Goal: Task Accomplishment & Management: Complete application form

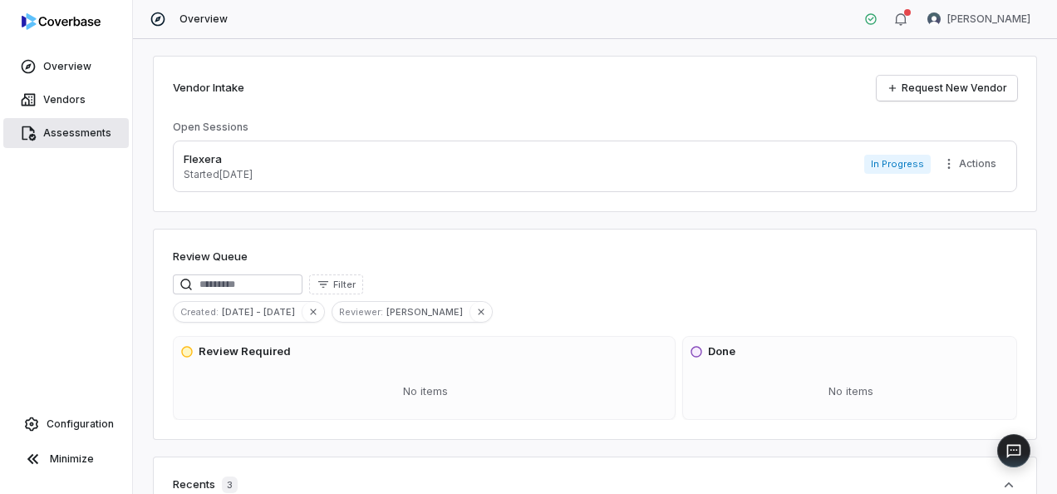
click at [96, 131] on span "Assessments" at bounding box center [77, 132] width 68 height 13
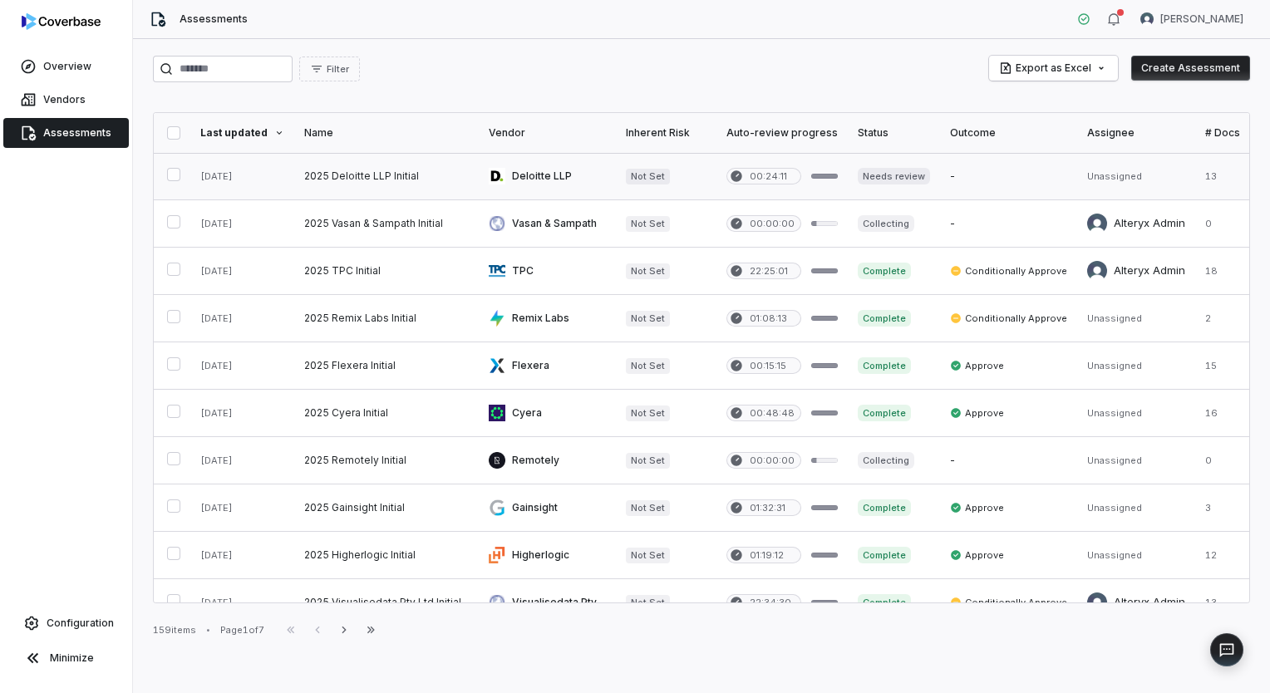
click at [368, 181] on link at bounding box center [386, 176] width 185 height 47
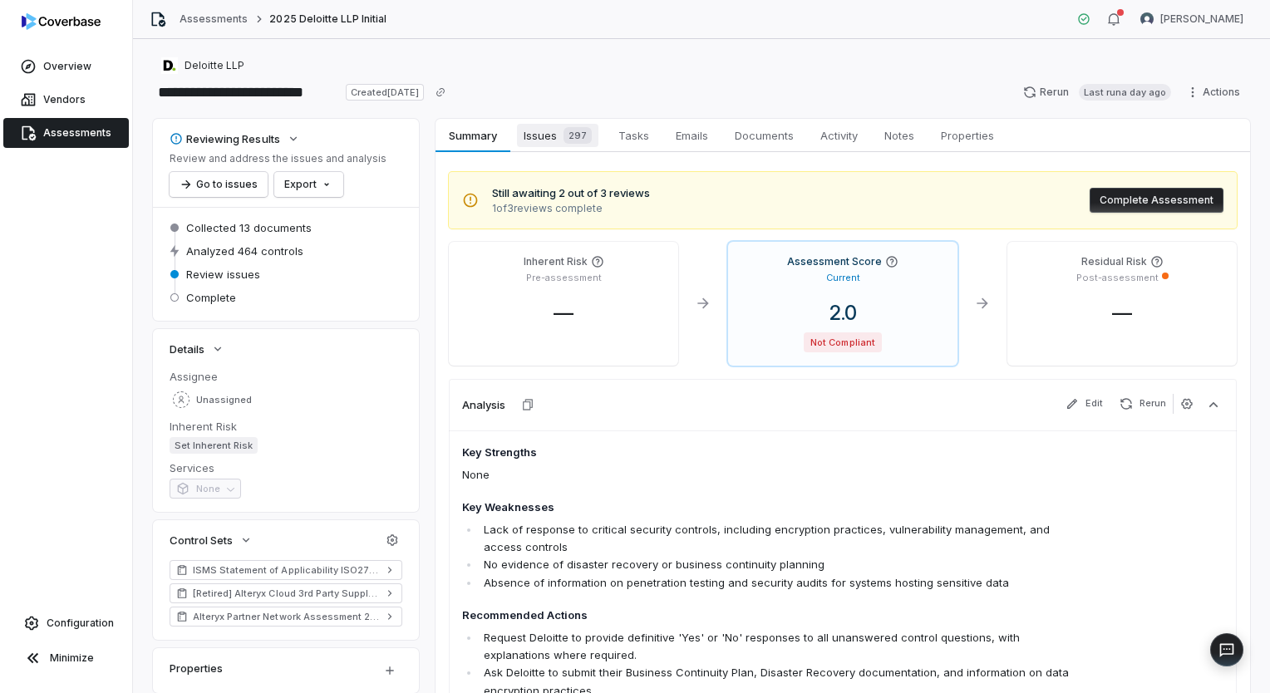
click at [532, 145] on span "Issues 297" at bounding box center [557, 135] width 81 height 23
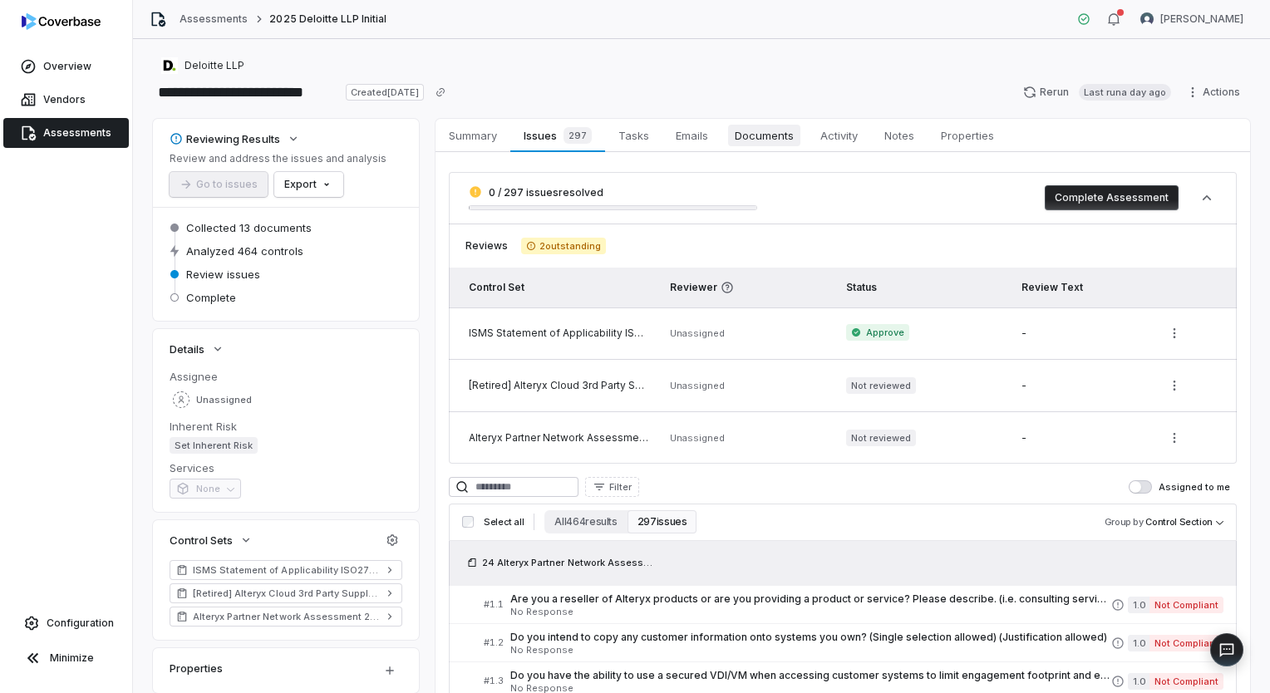
drag, startPoint x: 768, startPoint y: 135, endPoint x: 775, endPoint y: 142, distance: 10.0
click at [768, 135] on span "Documents" at bounding box center [764, 136] width 72 height 22
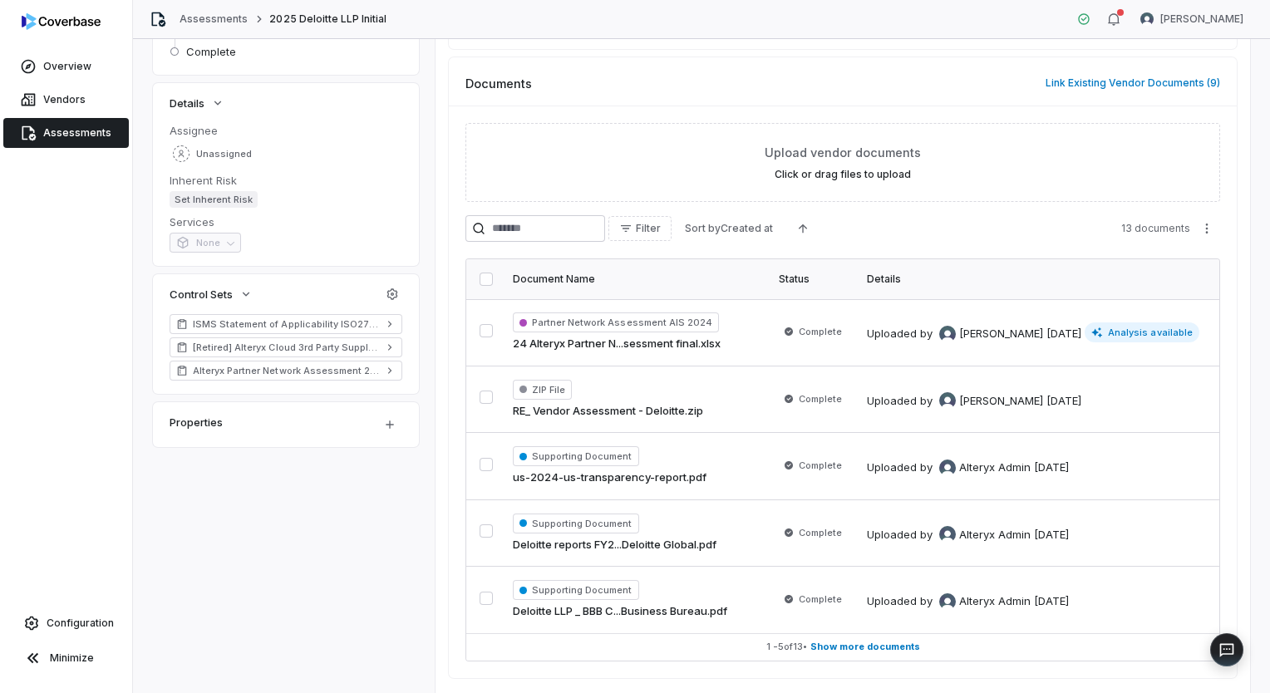
scroll to position [249, 0]
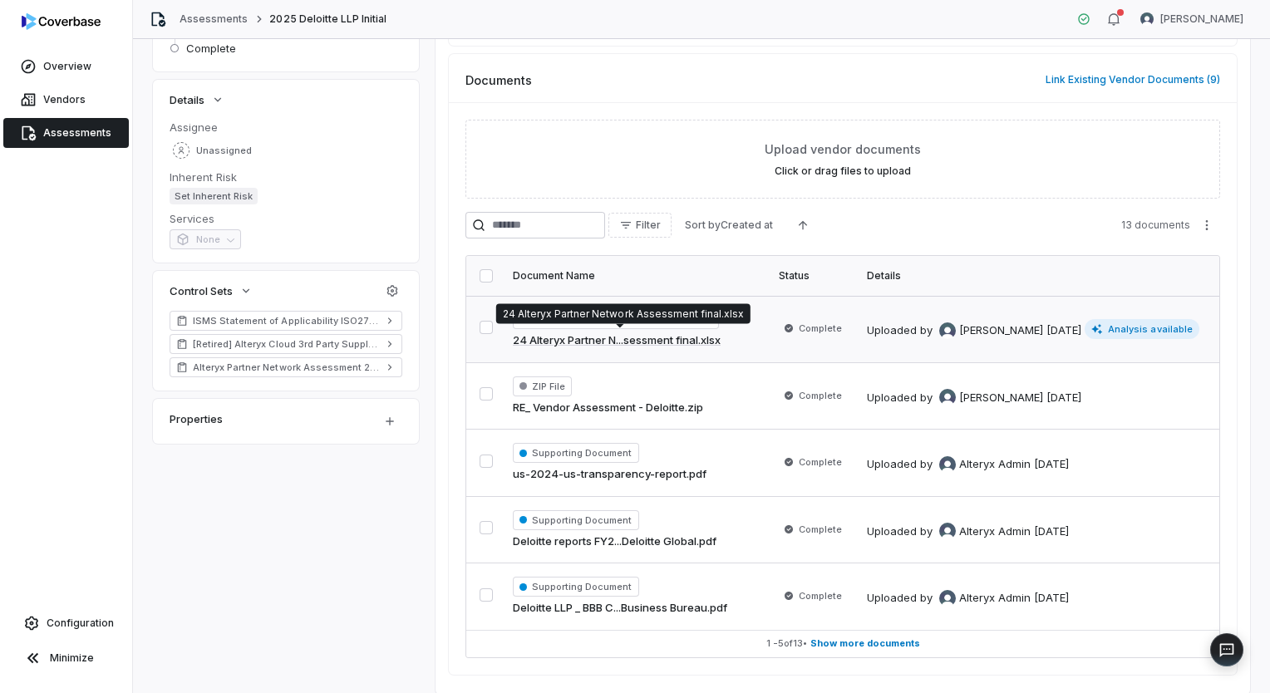
click at [712, 336] on link "24 Alteryx Partner N...sessment final.xlsx" at bounding box center [617, 341] width 208 height 17
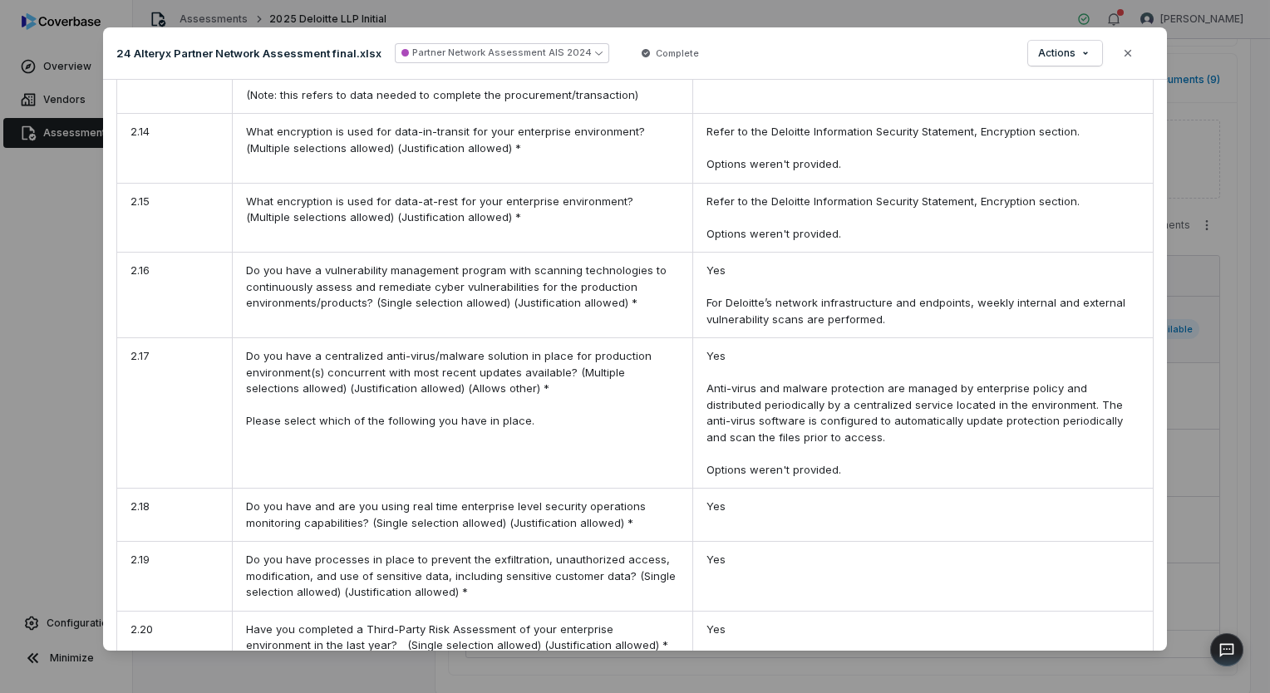
scroll to position [2245, 0]
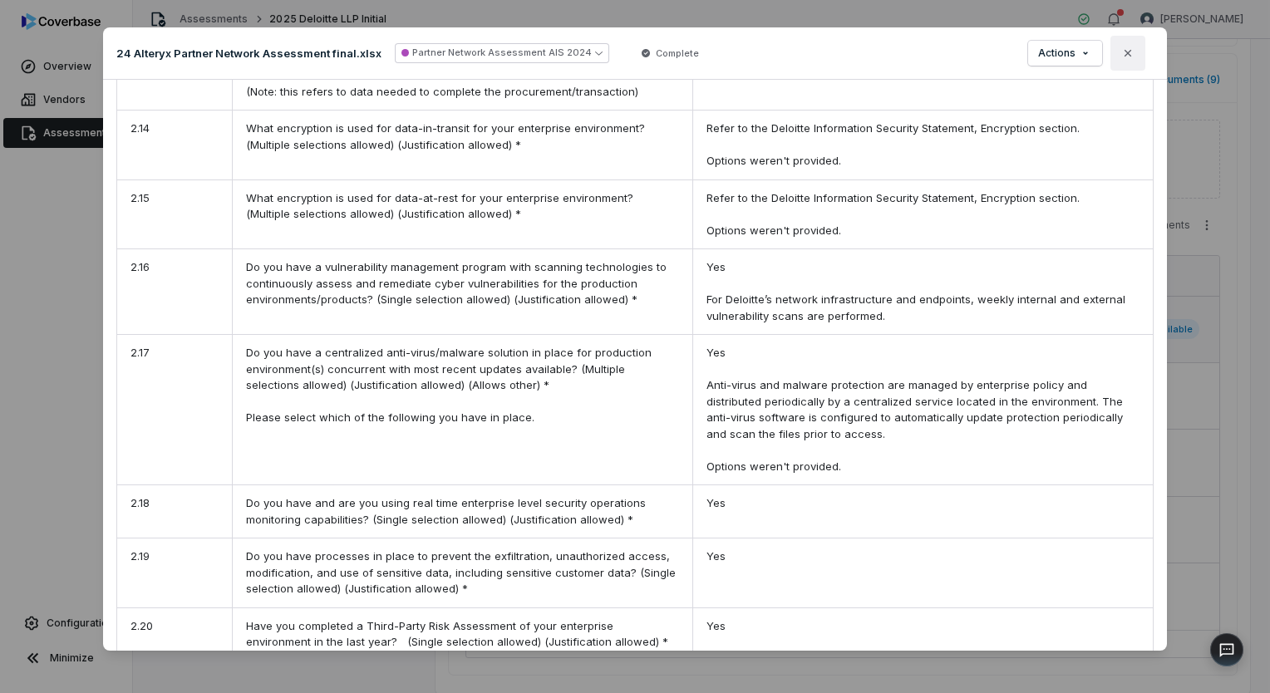
click at [1057, 61] on button "Close" at bounding box center [1128, 53] width 35 height 35
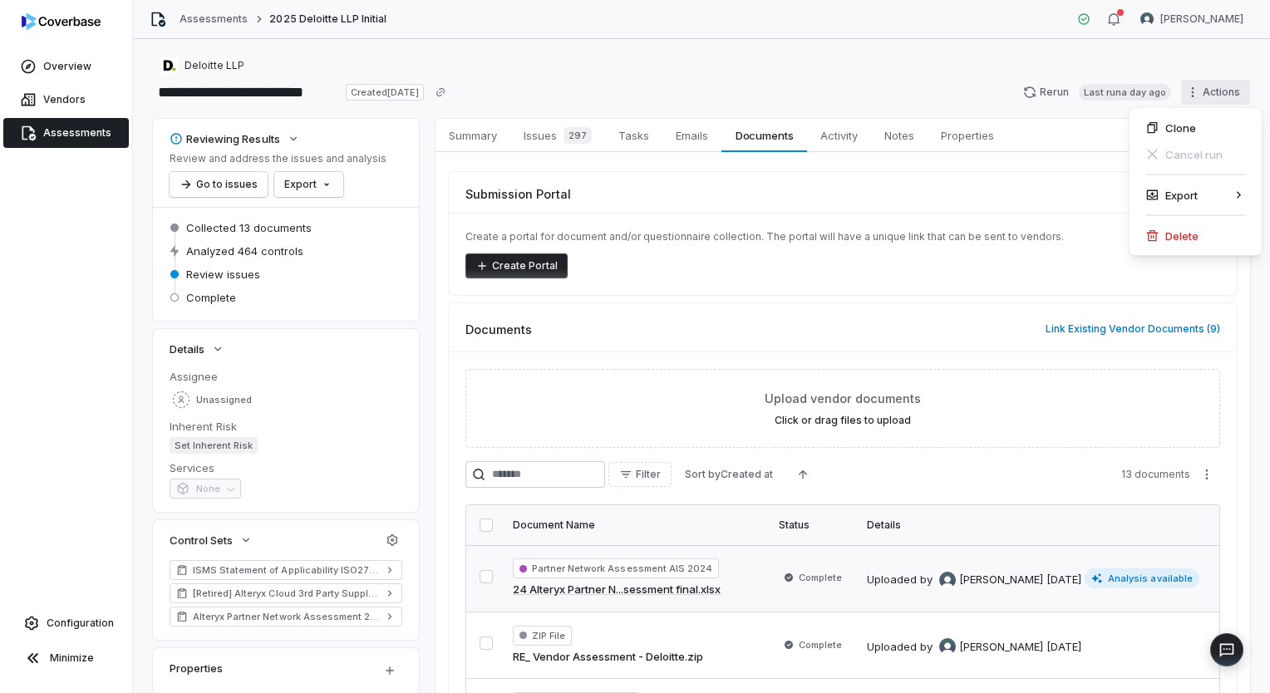
click at [1057, 96] on html "**********" at bounding box center [635, 346] width 1270 height 693
click at [476, 131] on html "**********" at bounding box center [635, 346] width 1270 height 693
click at [67, 102] on span "Vendors" at bounding box center [64, 99] width 42 height 13
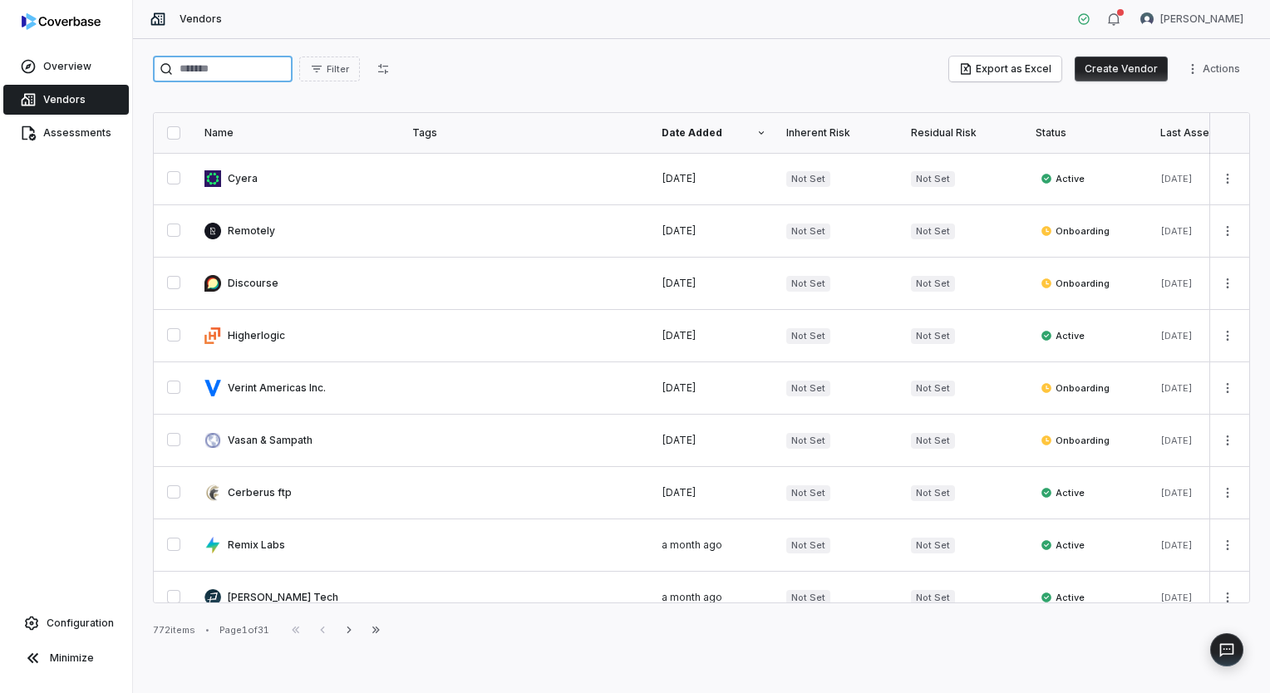
click at [293, 75] on input "search" at bounding box center [223, 69] width 140 height 27
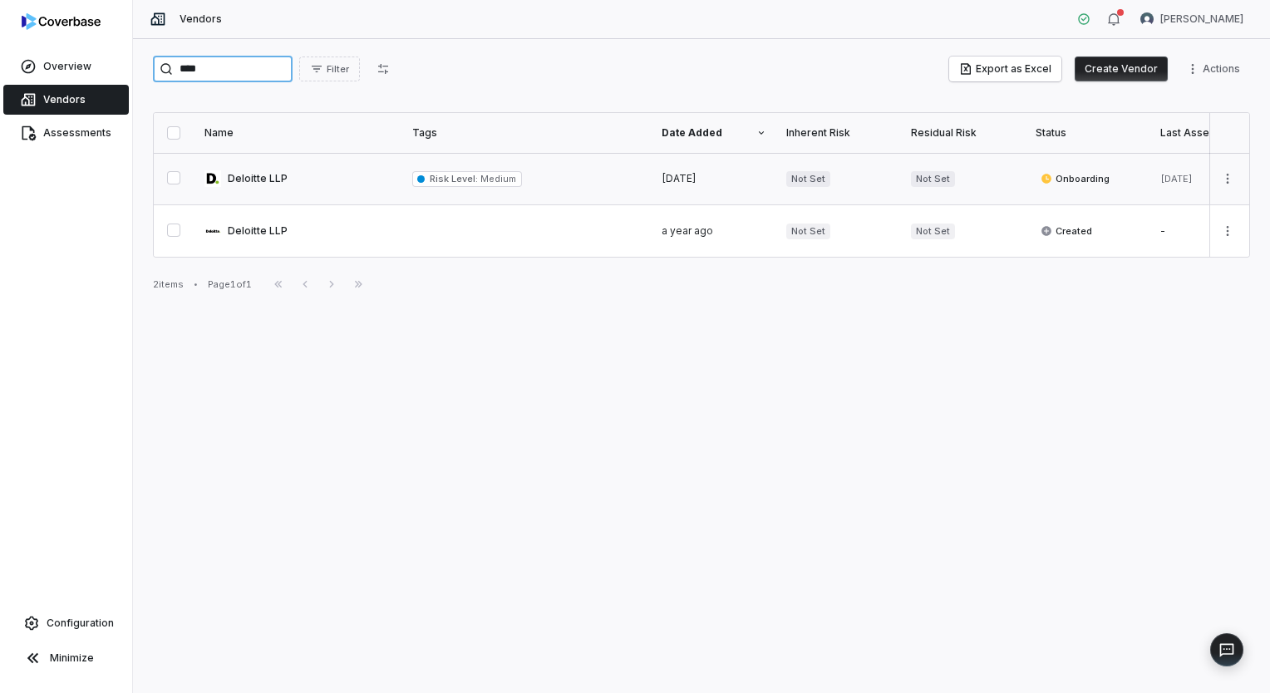
type input "****"
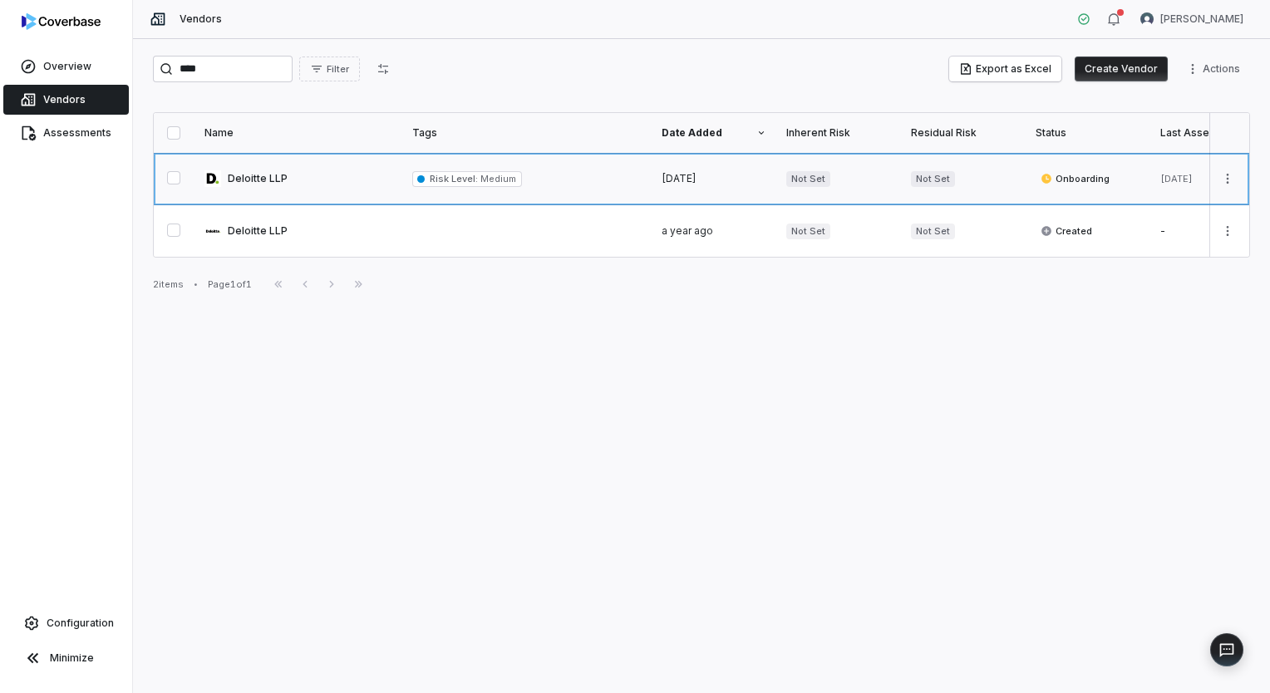
click at [322, 185] on link at bounding box center [299, 179] width 208 height 52
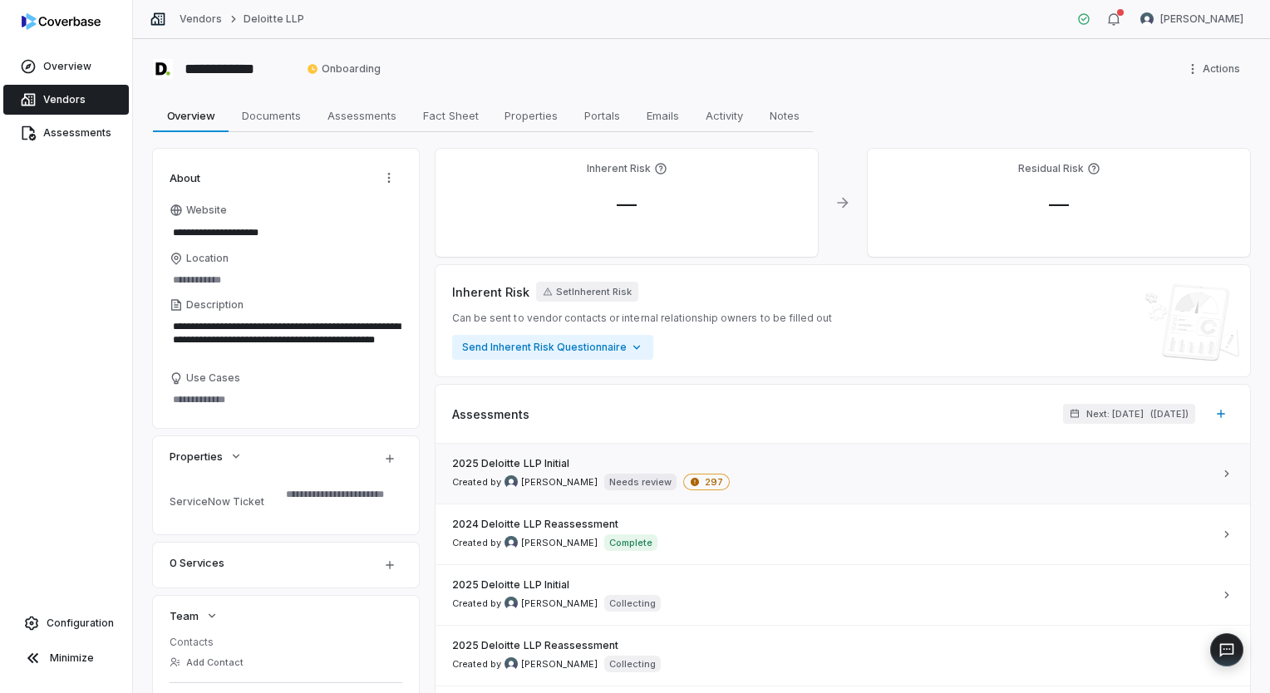
click at [1057, 476] on icon at bounding box center [1226, 473] width 13 height 13
click at [359, 116] on span "Assessments" at bounding box center [362, 116] width 82 height 22
type textarea "*"
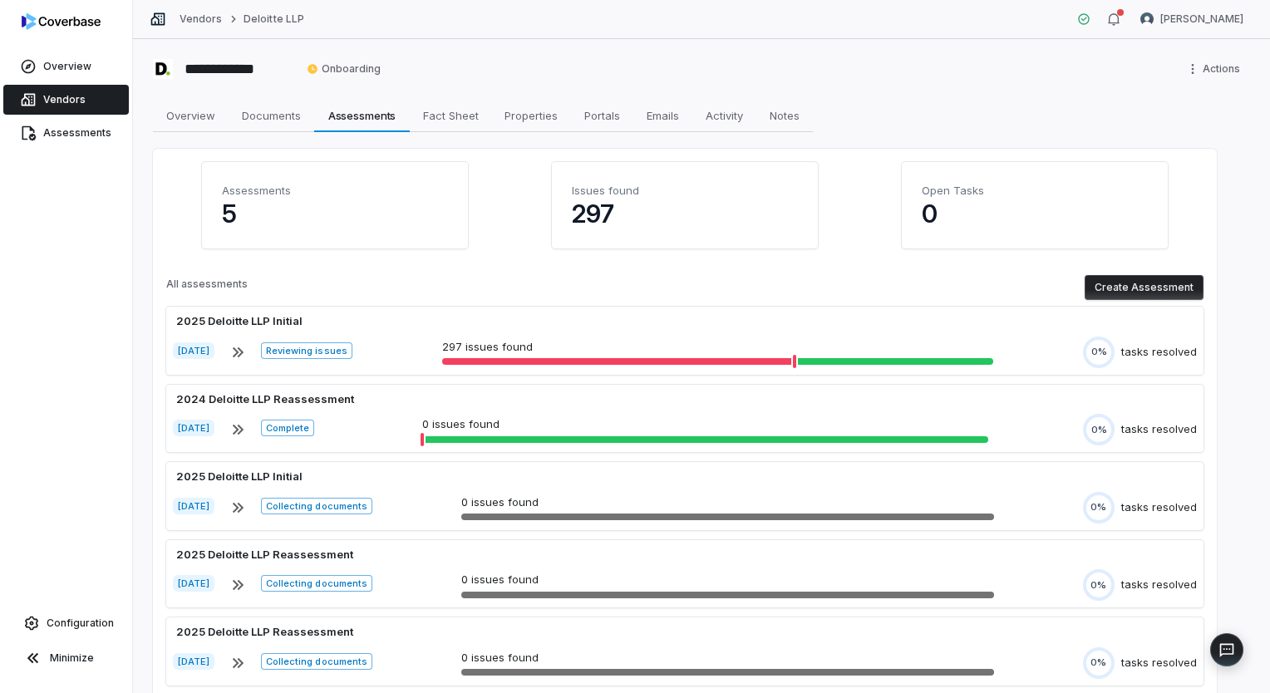
click at [1057, 291] on button "Create Assessment" at bounding box center [1144, 287] width 119 height 25
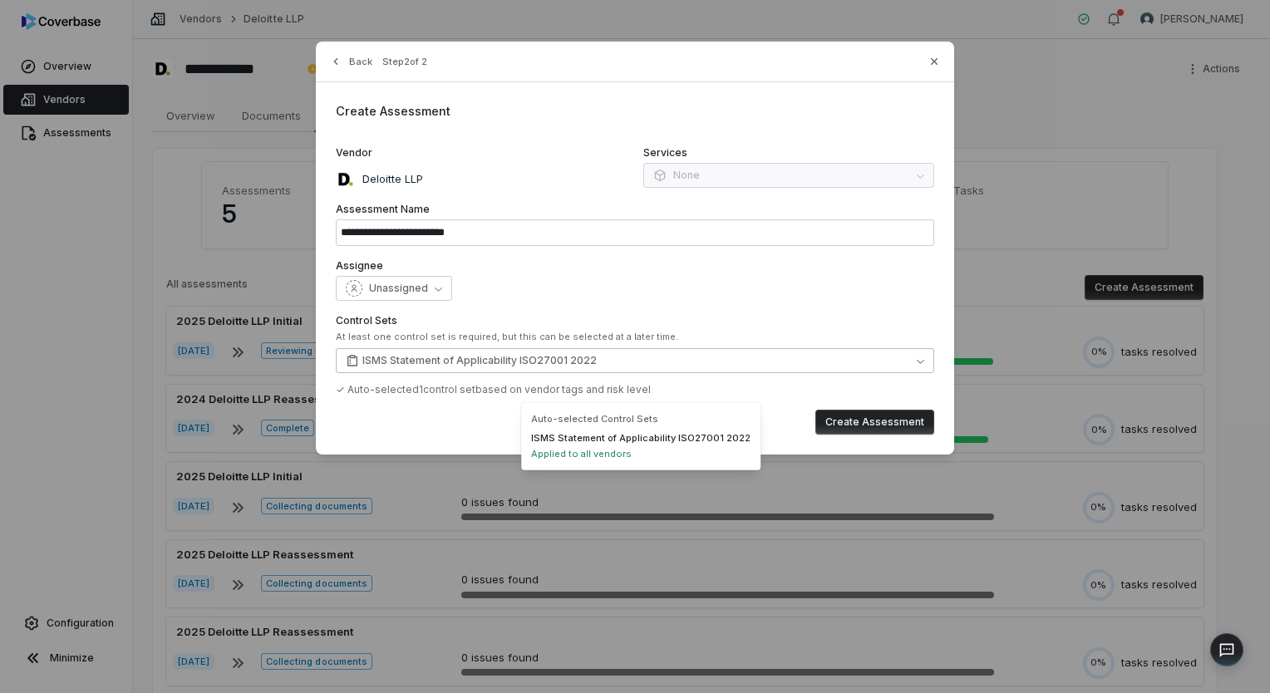
click at [835, 364] on button "ISMS Statement of Applicability ISO27001 2022" at bounding box center [635, 360] width 599 height 25
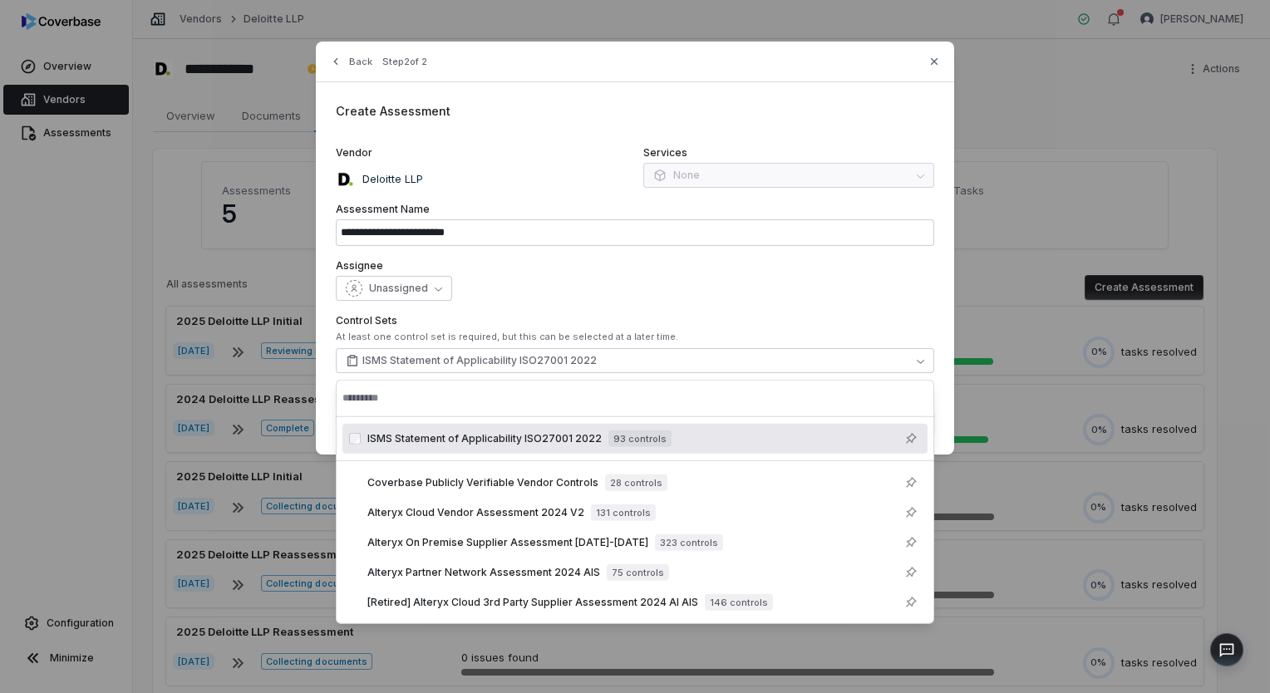
click at [832, 308] on div "**********" at bounding box center [635, 248] width 638 height 413
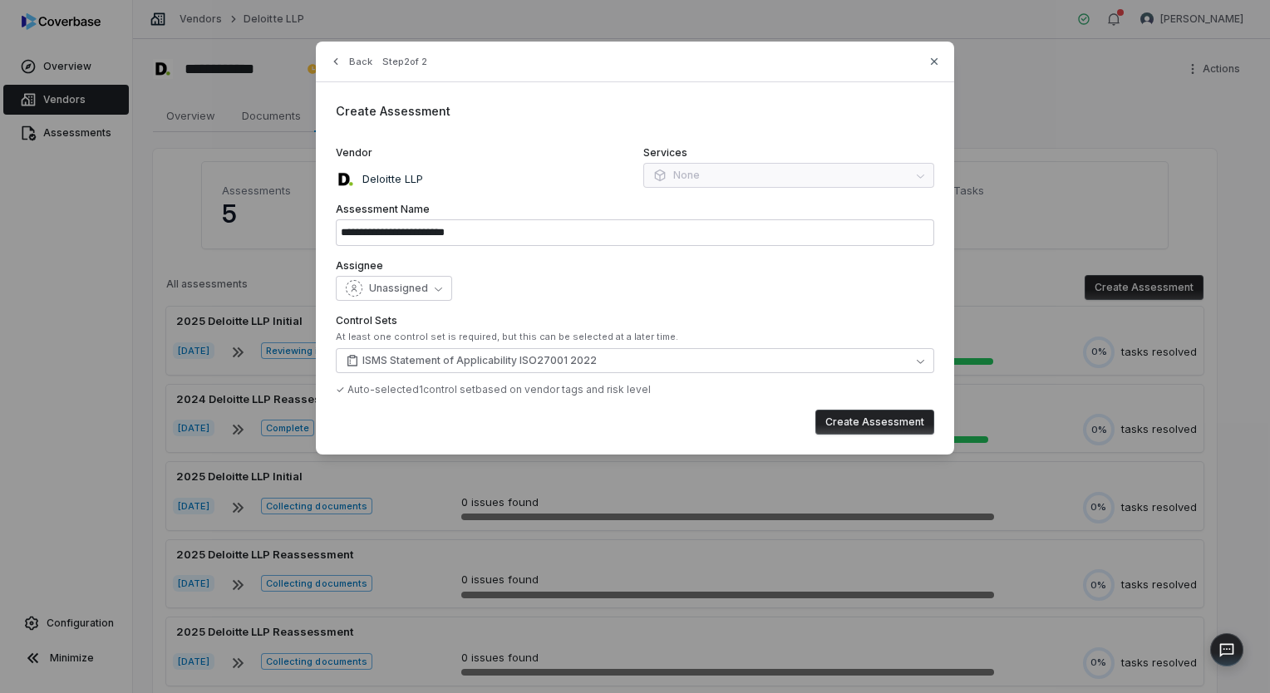
click at [880, 421] on button "Create Assessment" at bounding box center [875, 422] width 119 height 25
type input "**********"
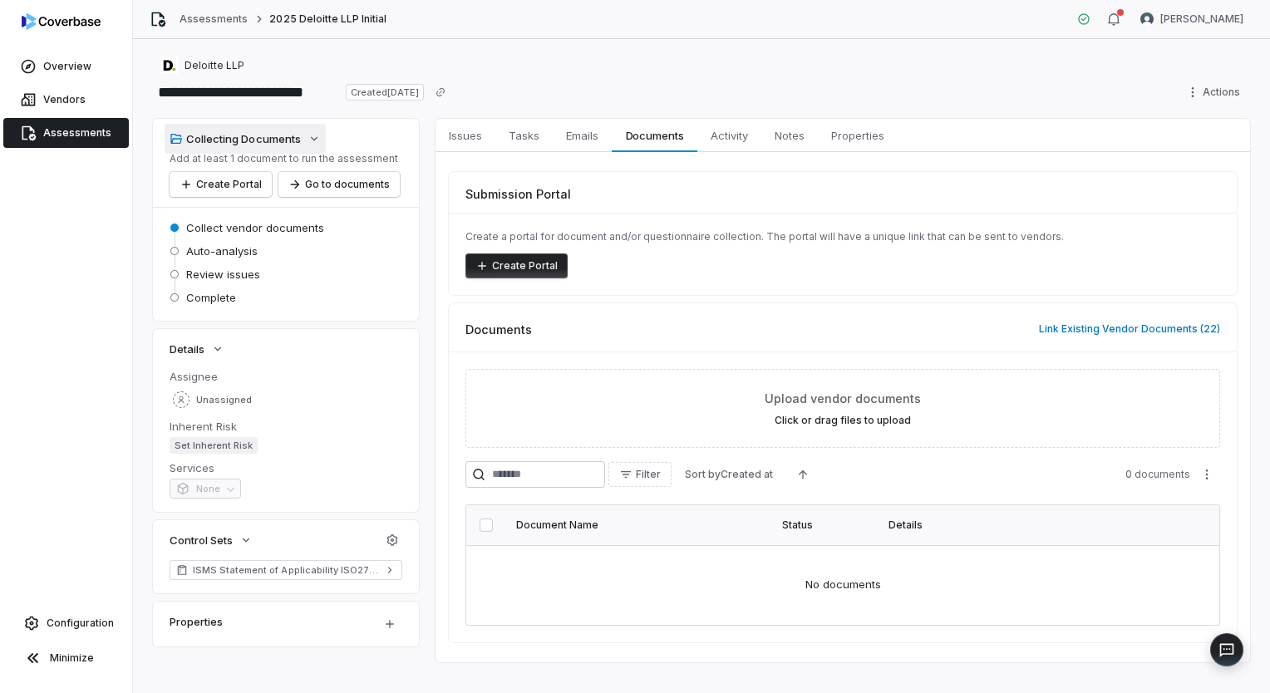
click at [312, 141] on icon "button" at bounding box center [314, 138] width 13 height 13
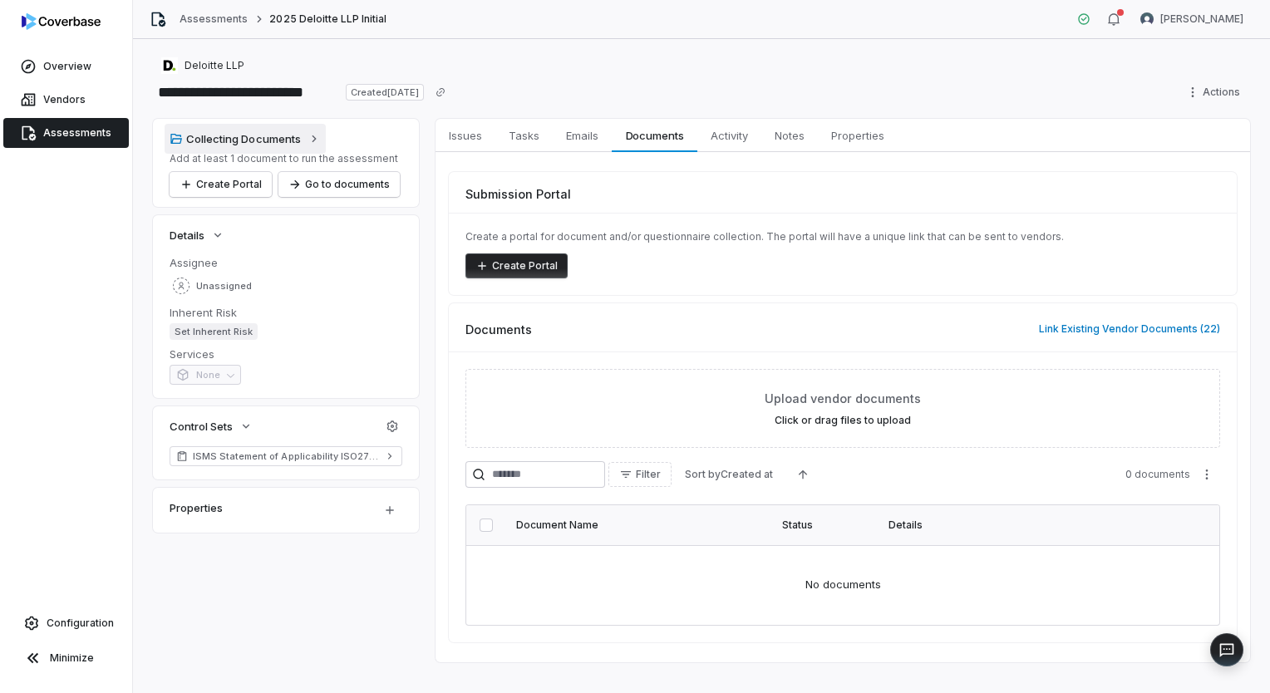
click at [312, 141] on icon "button" at bounding box center [314, 138] width 13 height 13
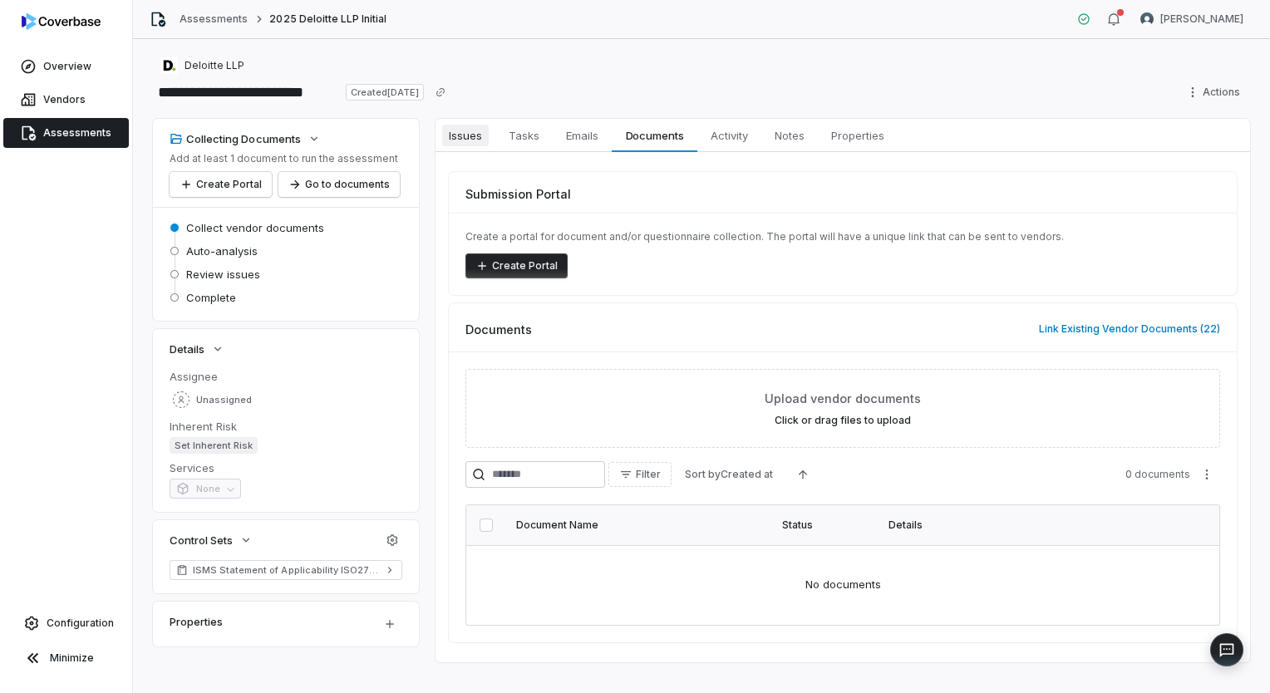
click at [470, 141] on span "Issues" at bounding box center [465, 136] width 47 height 22
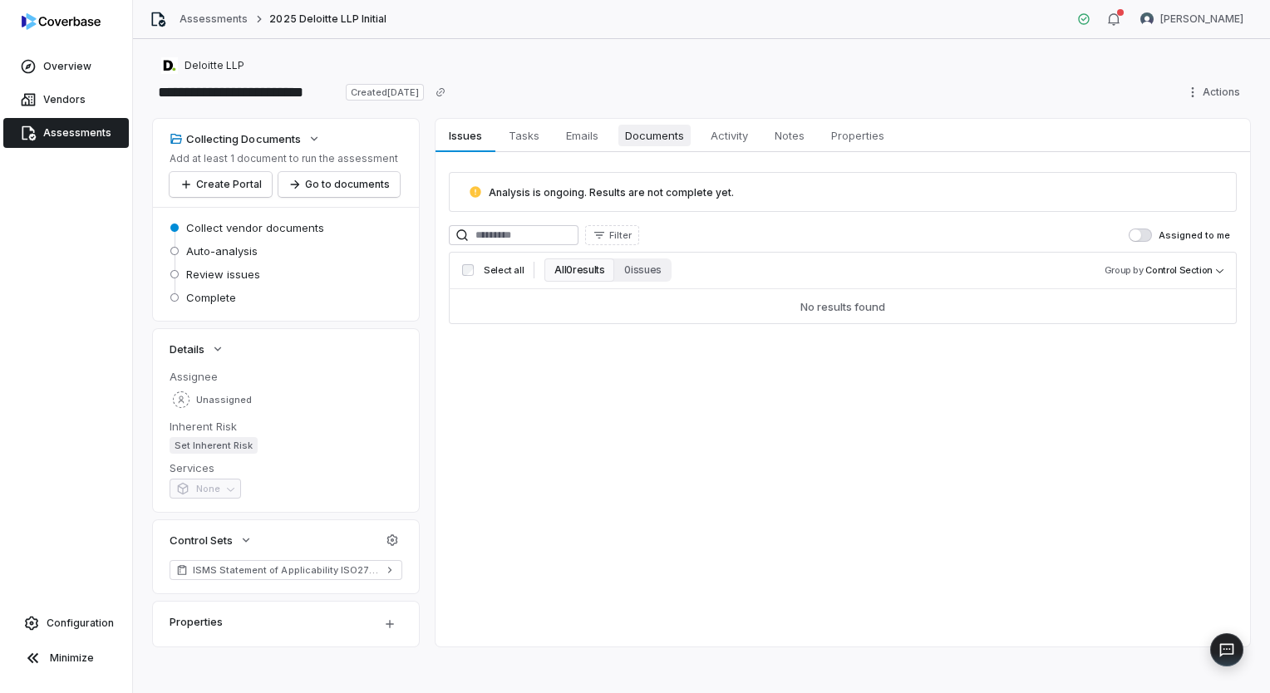
click at [661, 145] on span "Documents" at bounding box center [655, 136] width 72 height 22
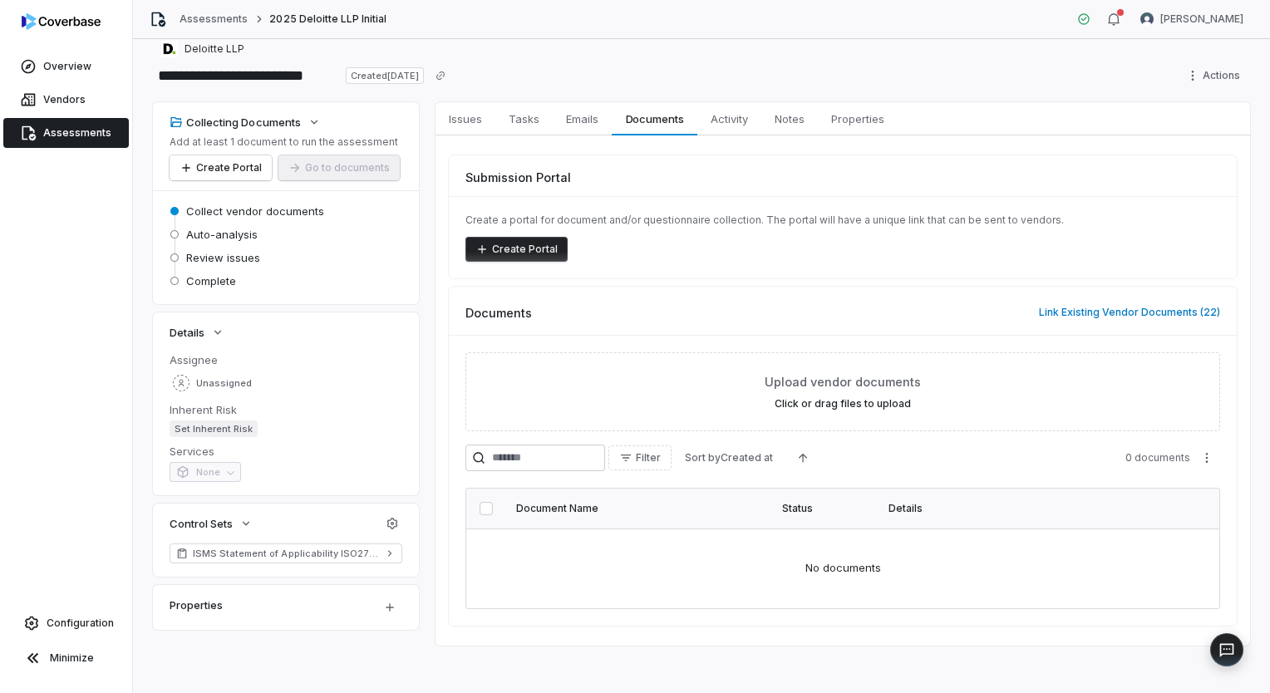
scroll to position [20, 0]
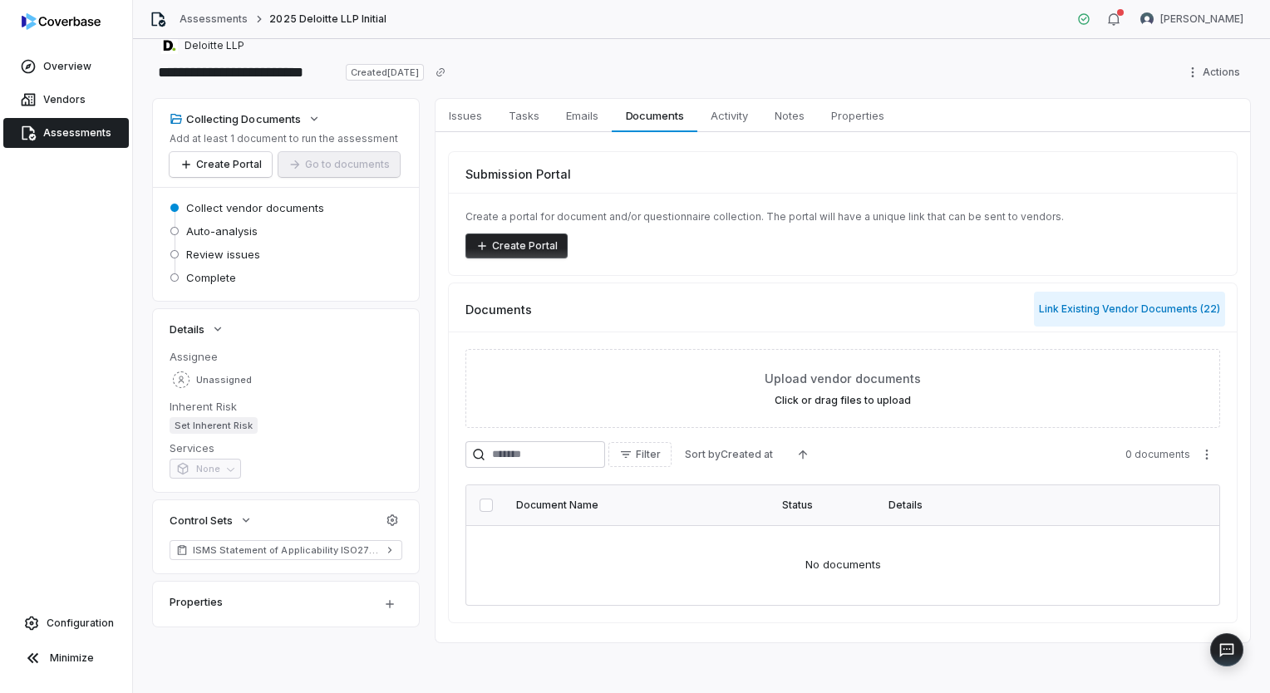
click at [1057, 305] on button "Link Existing Vendor Documents ( 22 )" at bounding box center [1129, 309] width 191 height 35
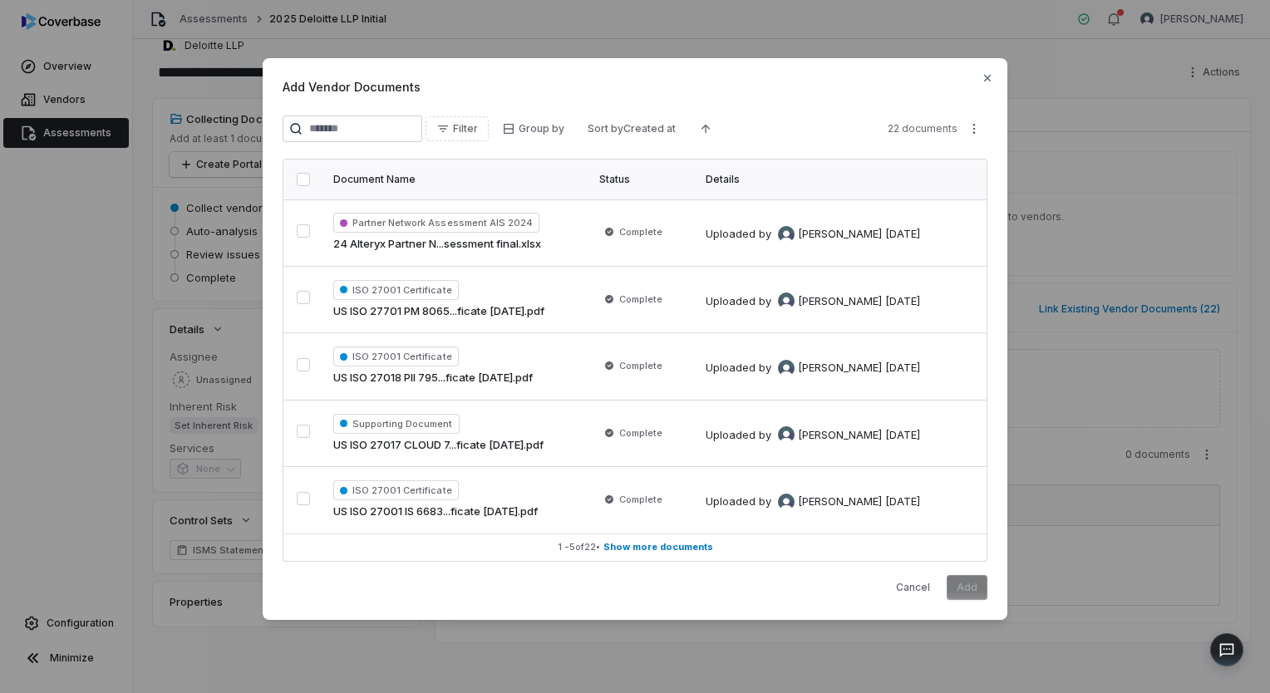
click at [306, 183] on button "button" at bounding box center [303, 179] width 13 height 13
click at [968, 493] on button "Add" at bounding box center [967, 587] width 41 height 25
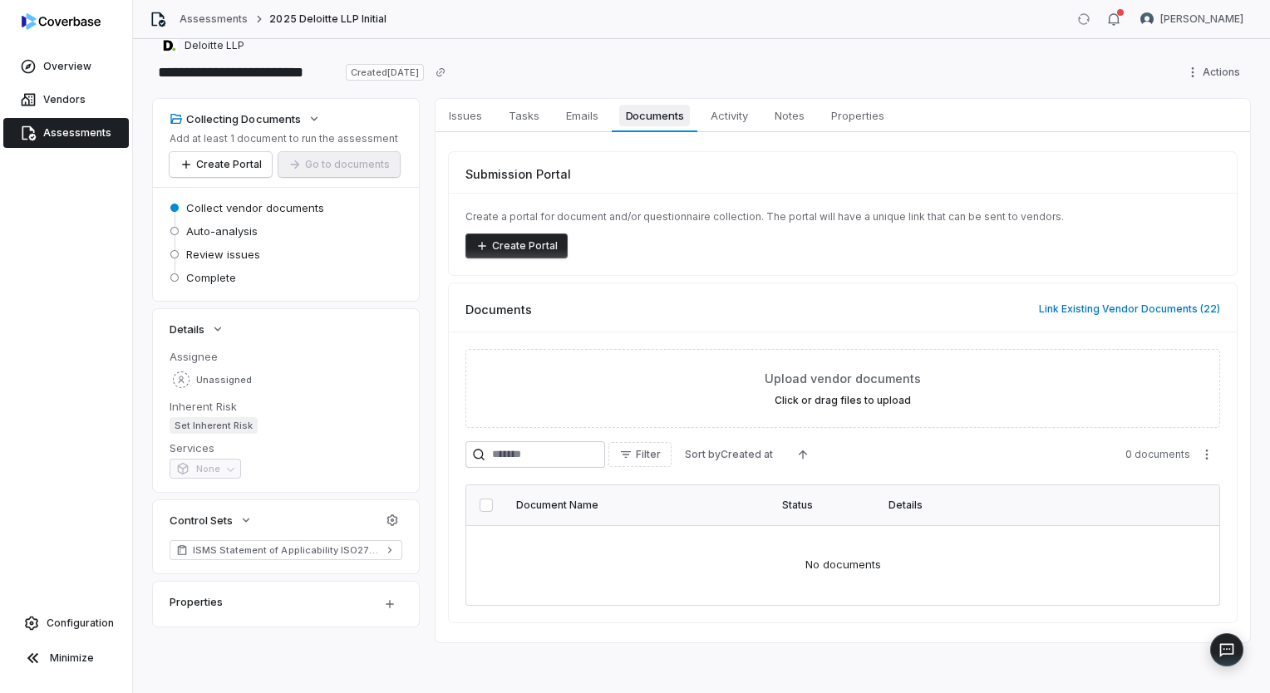
click at [662, 115] on span "Documents" at bounding box center [654, 116] width 71 height 22
click at [479, 109] on span "Issues" at bounding box center [465, 116] width 47 height 22
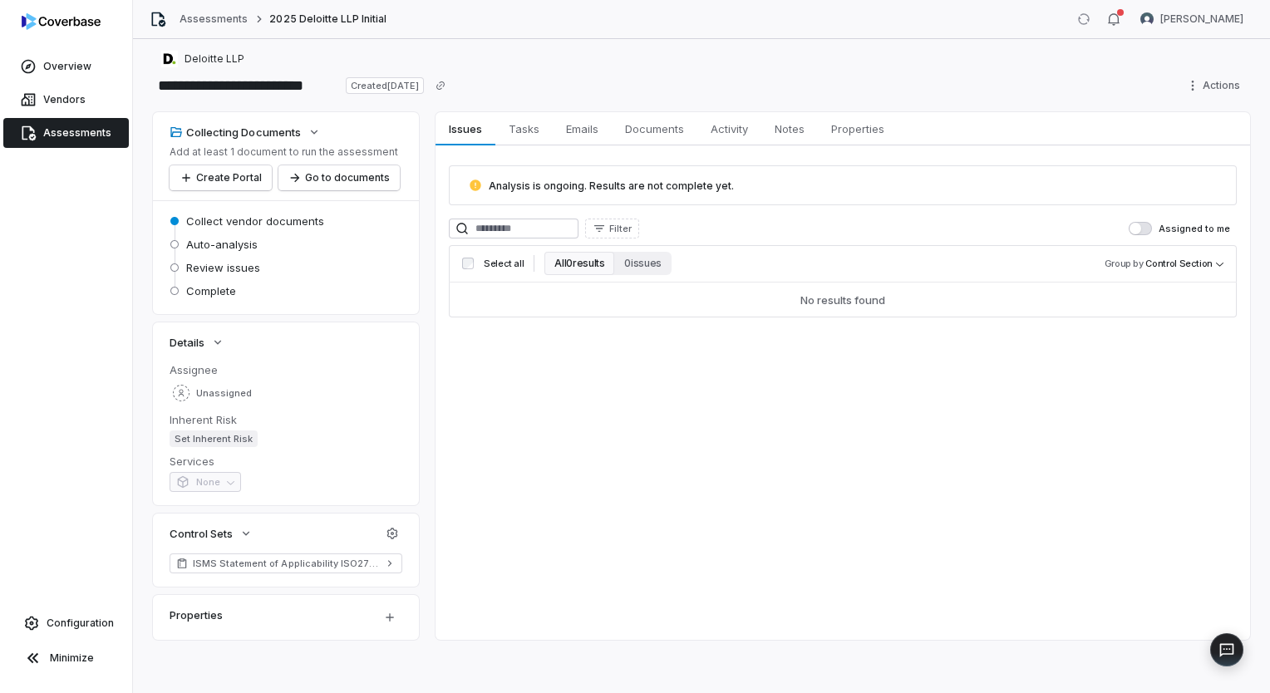
scroll to position [6, 0]
click at [540, 125] on span "Tasks" at bounding box center [524, 130] width 44 height 22
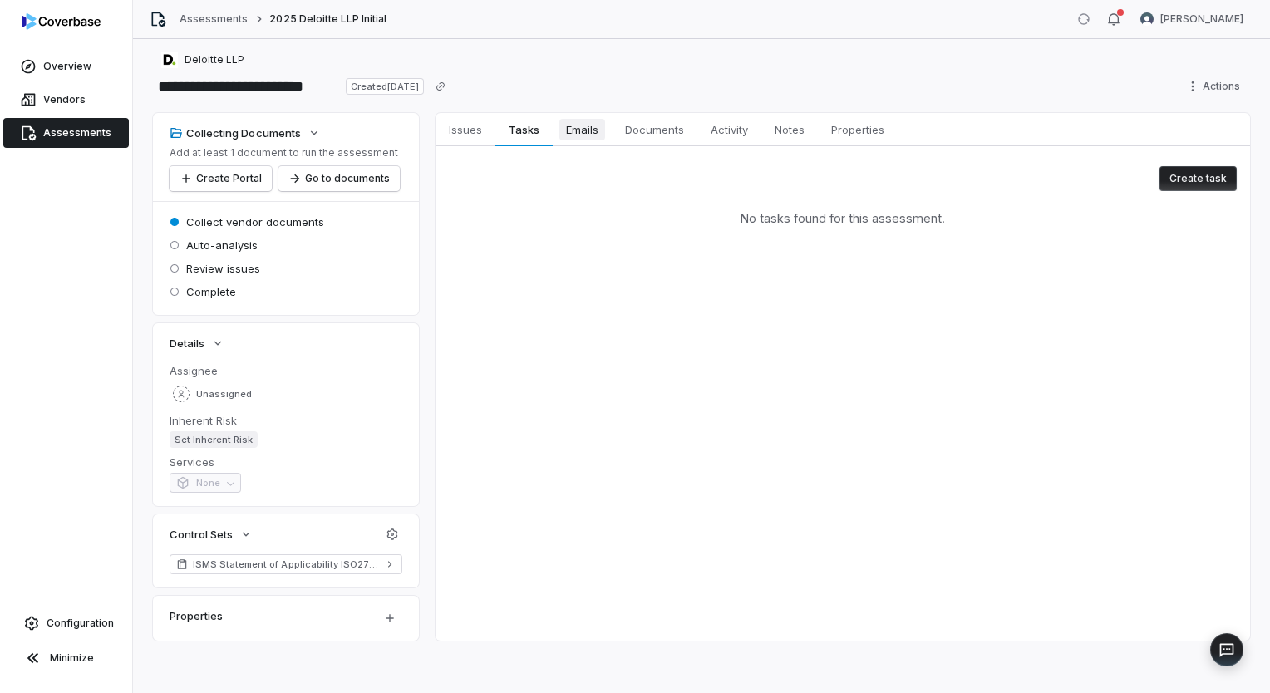
click at [579, 131] on span "Emails" at bounding box center [583, 130] width 46 height 22
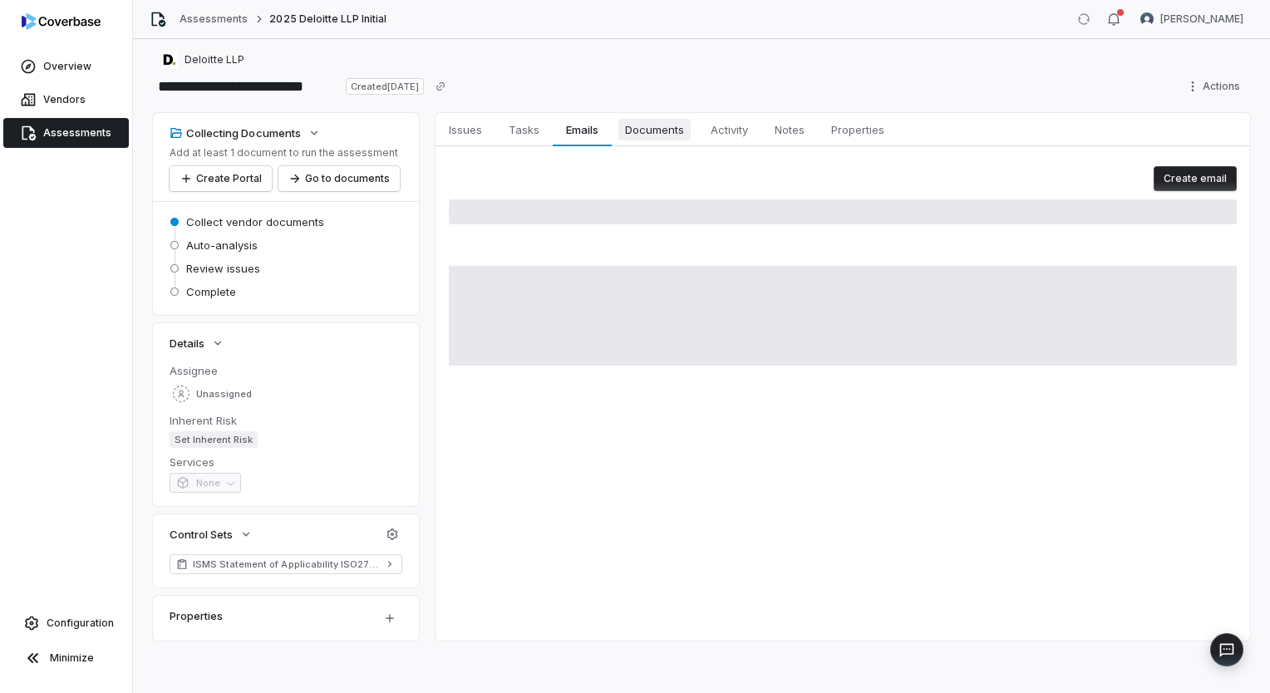
click at [655, 132] on span "Documents" at bounding box center [655, 130] width 72 height 22
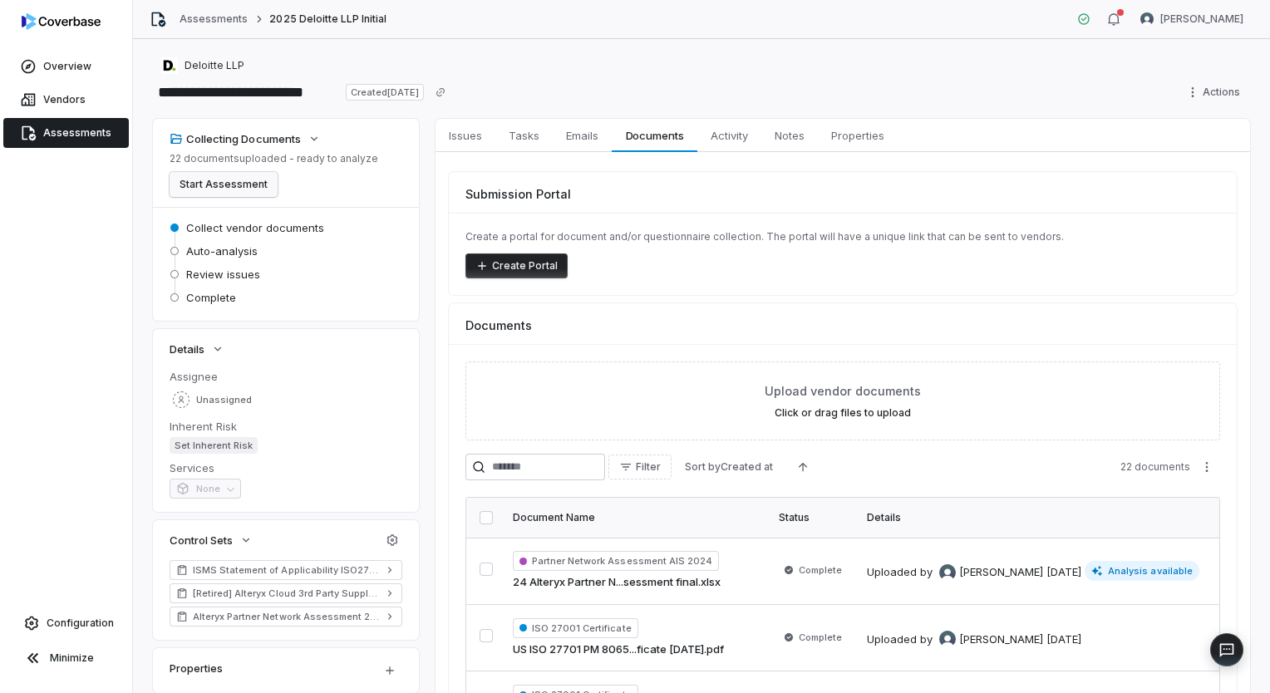
click at [238, 188] on button "Start Assessment" at bounding box center [224, 184] width 108 height 25
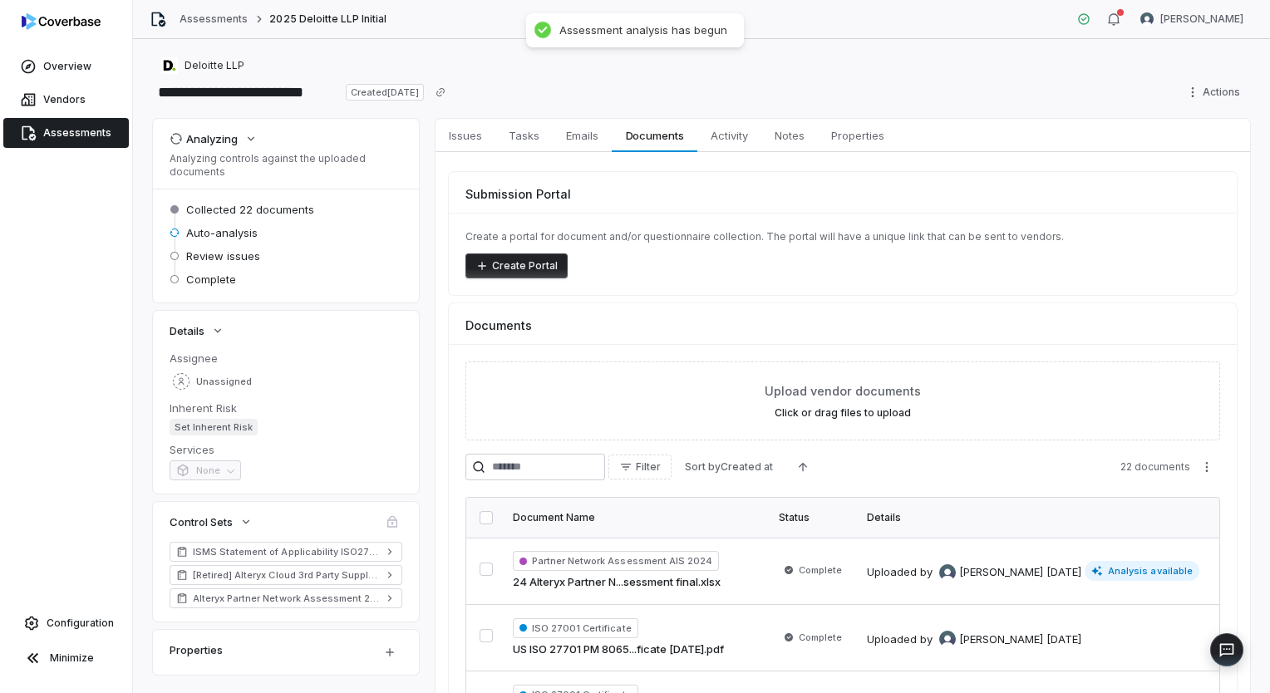
click at [63, 138] on span "Assessments" at bounding box center [77, 132] width 68 height 13
